Goal: Task Accomplishment & Management: Use online tool/utility

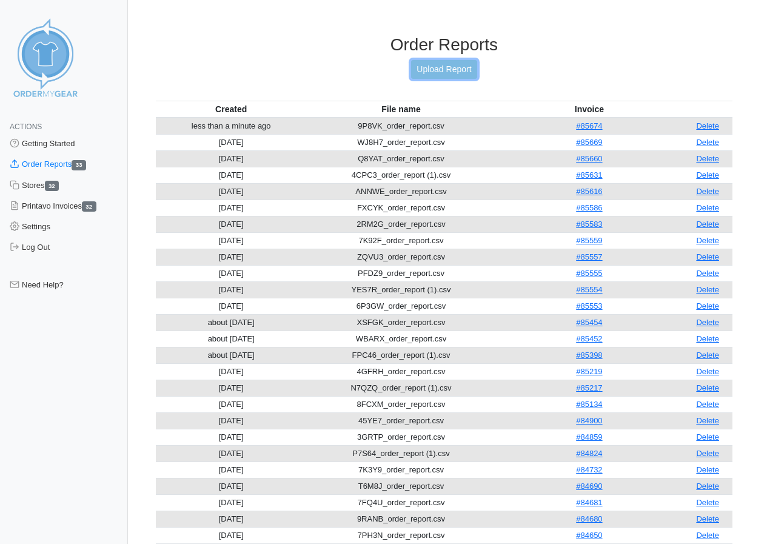
click at [446, 67] on link "Upload Report" at bounding box center [443, 69] width 65 height 19
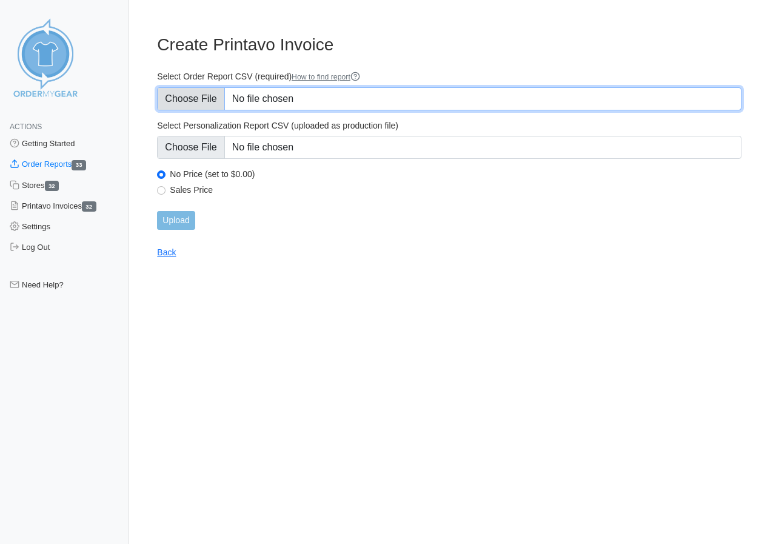
click at [200, 98] on input "Select Order Report CSV (required) How to find report" at bounding box center [449, 98] width 585 height 23
type input "C:\fakepath\4JN4P_order_report (1).csv"
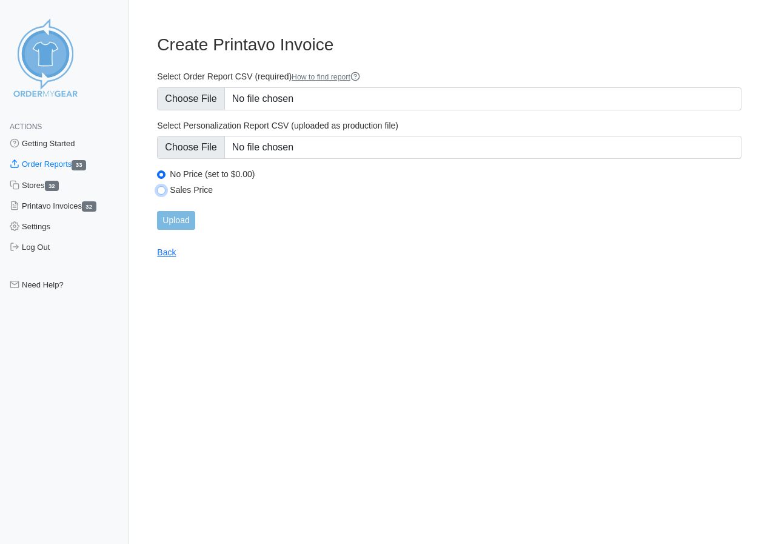
click at [159, 191] on input "Sales Price" at bounding box center [161, 190] width 8 height 8
radio input "true"
click at [173, 216] on input "Upload" at bounding box center [176, 220] width 38 height 19
